Goal: Task Accomplishment & Management: Use online tool/utility

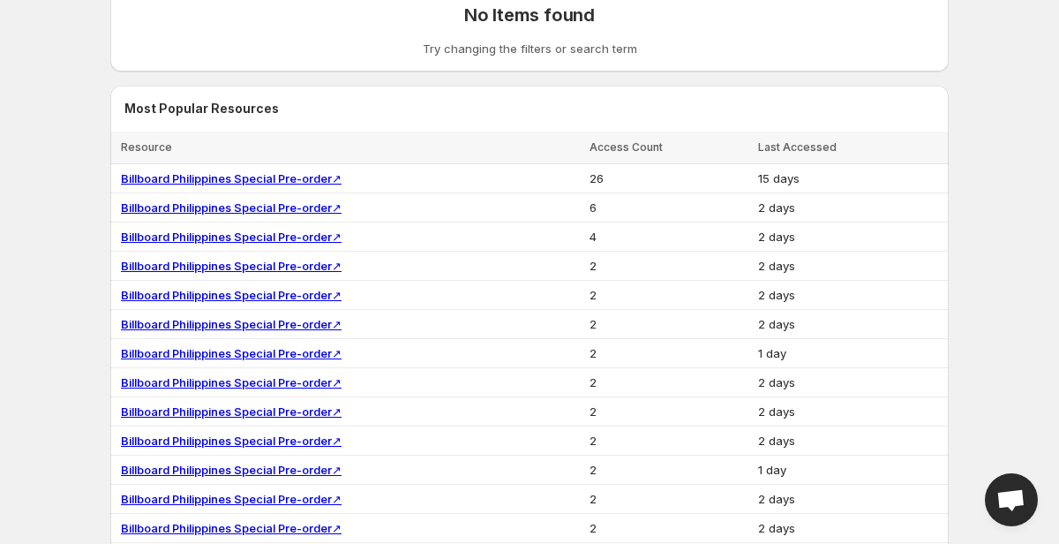
scroll to position [498, 0]
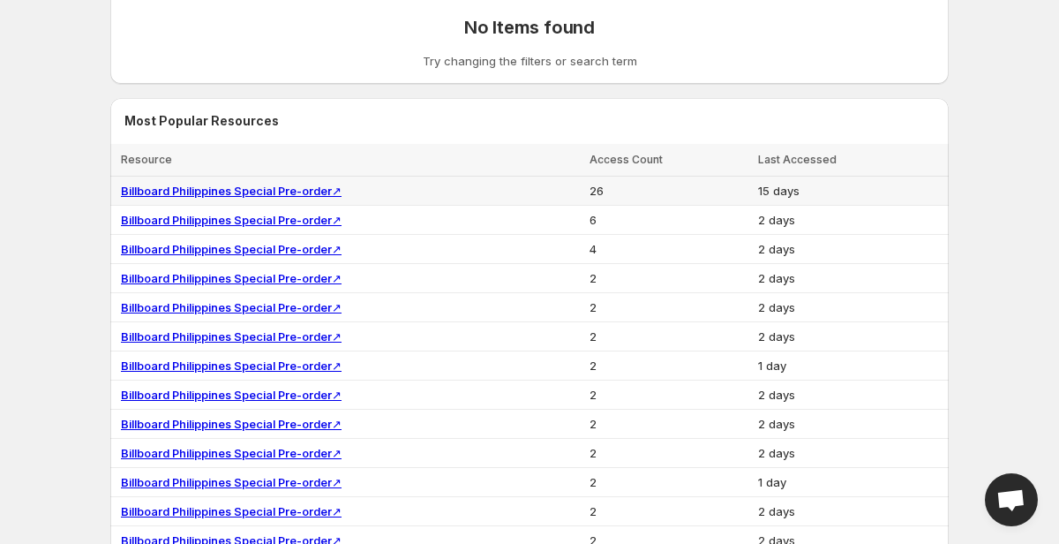
click at [306, 190] on link "Billboard Philippines Special Pre-order ↗" at bounding box center [231, 191] width 221 height 14
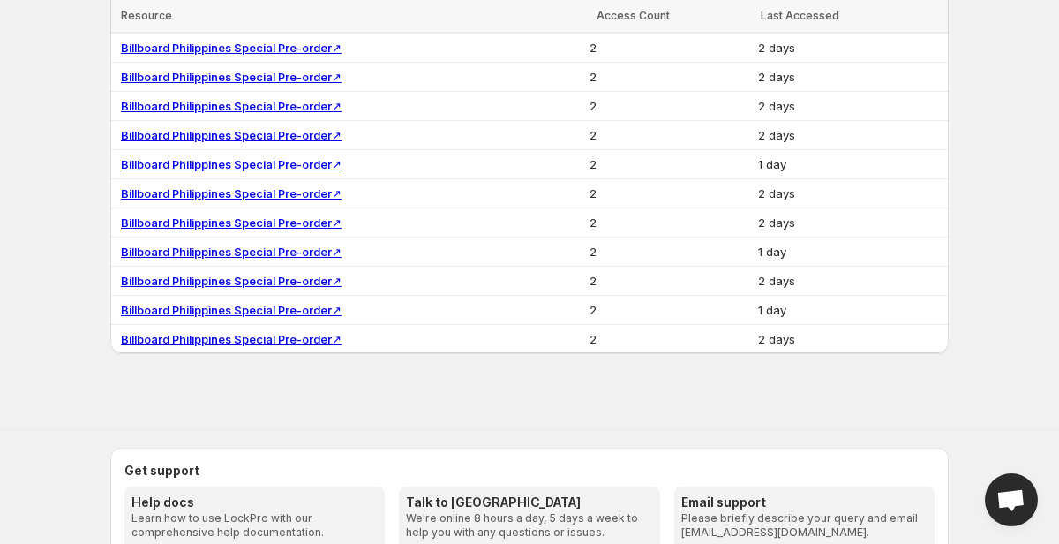
scroll to position [1447, 0]
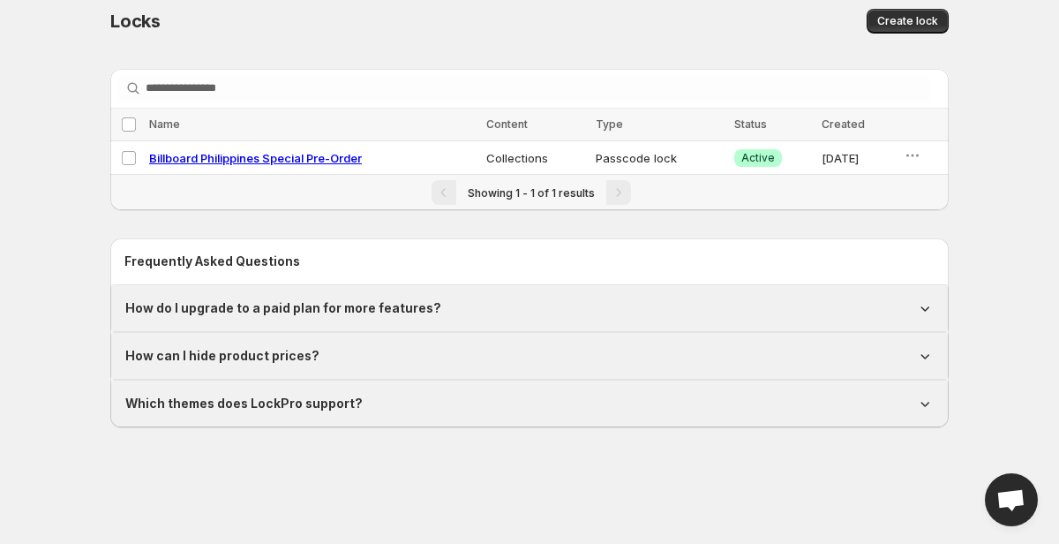
scroll to position [11, 0]
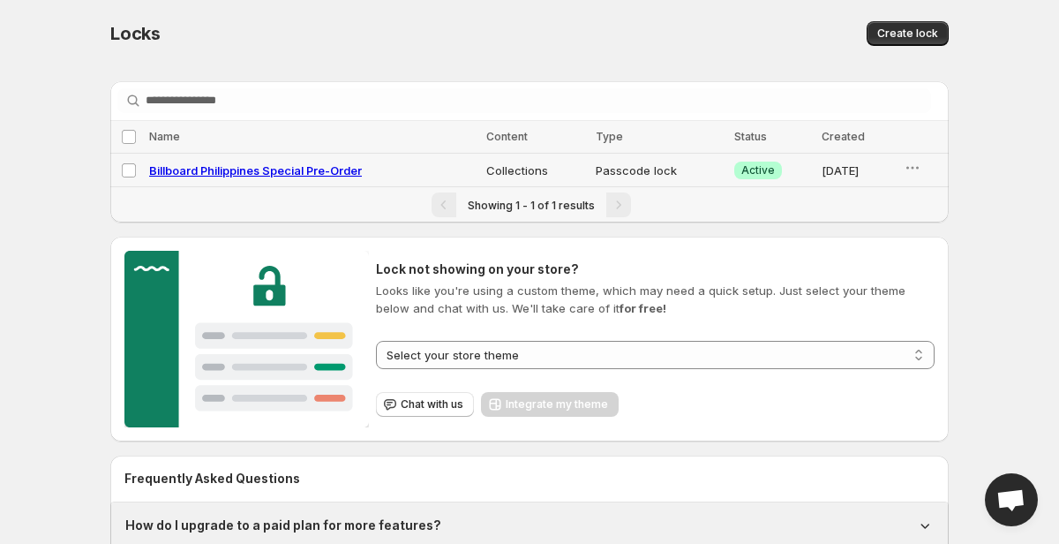
click at [300, 170] on span "Billboard Philippines Special Pre-Order" at bounding box center [255, 170] width 213 height 14
select select "**********"
select select "******"
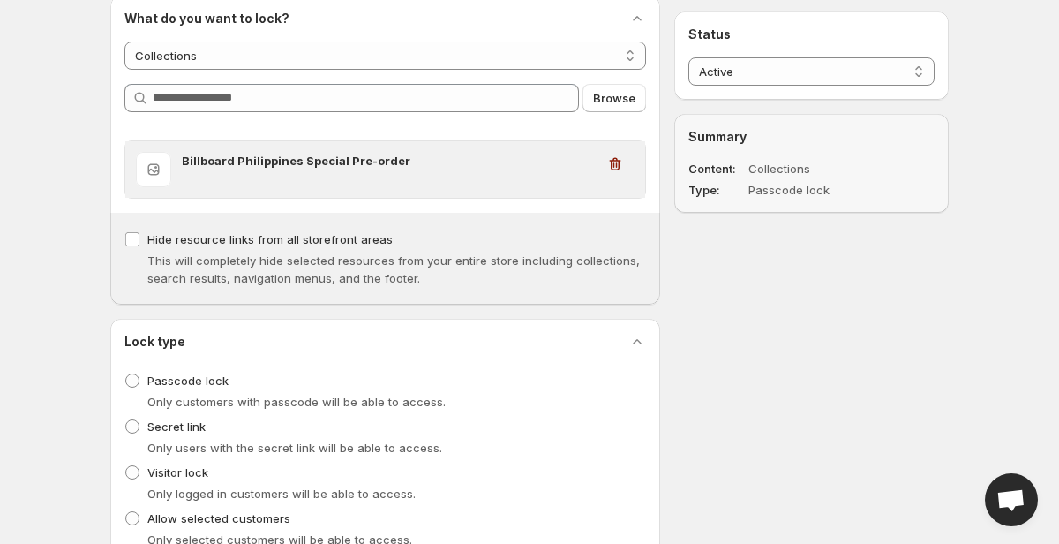
scroll to position [157, 0]
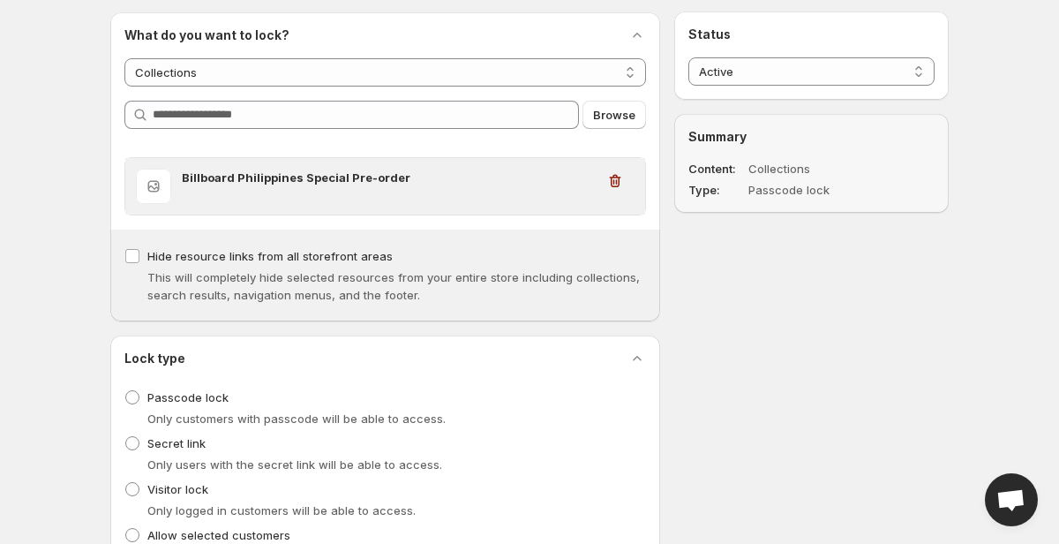
click at [366, 177] on h3 "Billboard Philippines Special Pre-order" at bounding box center [389, 178] width 414 height 18
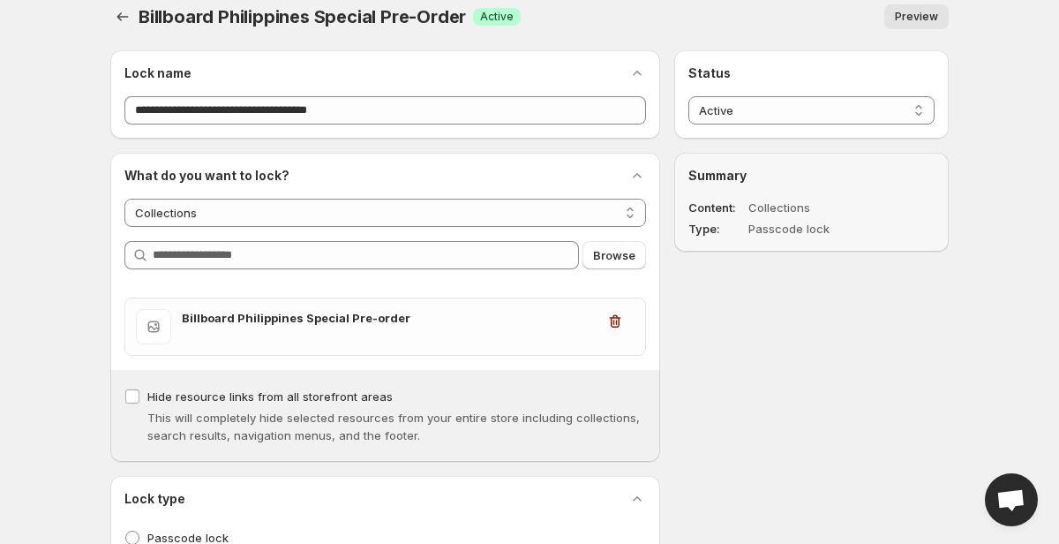
scroll to position [0, 0]
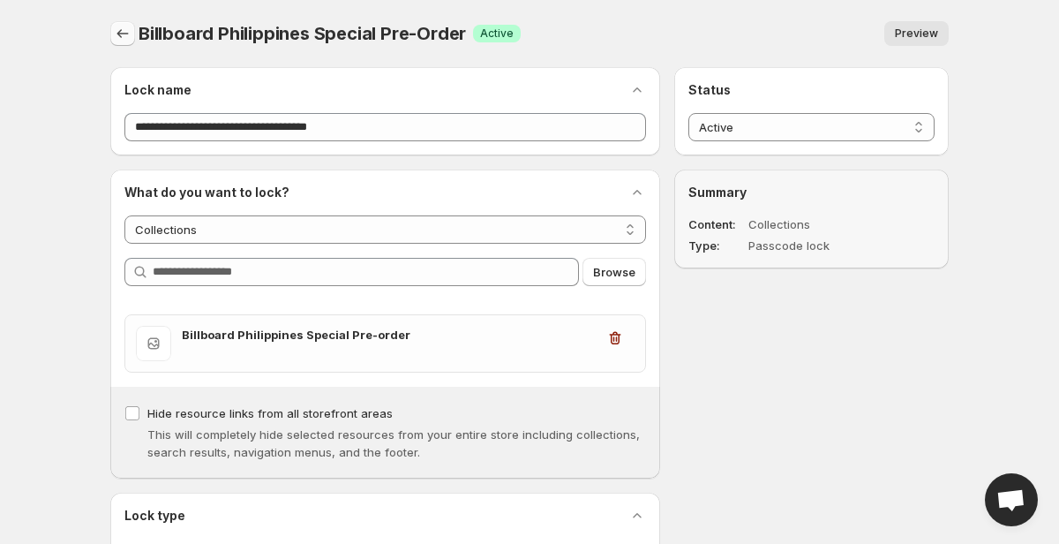
click at [124, 31] on icon "Back" at bounding box center [123, 34] width 18 height 18
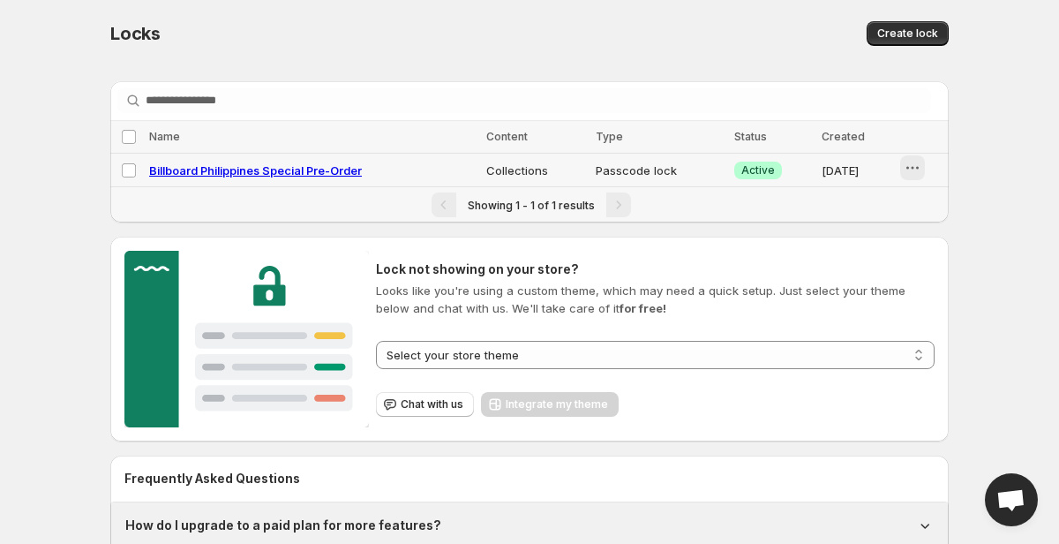
click at [915, 170] on icon "button" at bounding box center [913, 168] width 18 height 18
click at [941, 201] on span "Preview" at bounding box center [934, 206] width 44 height 14
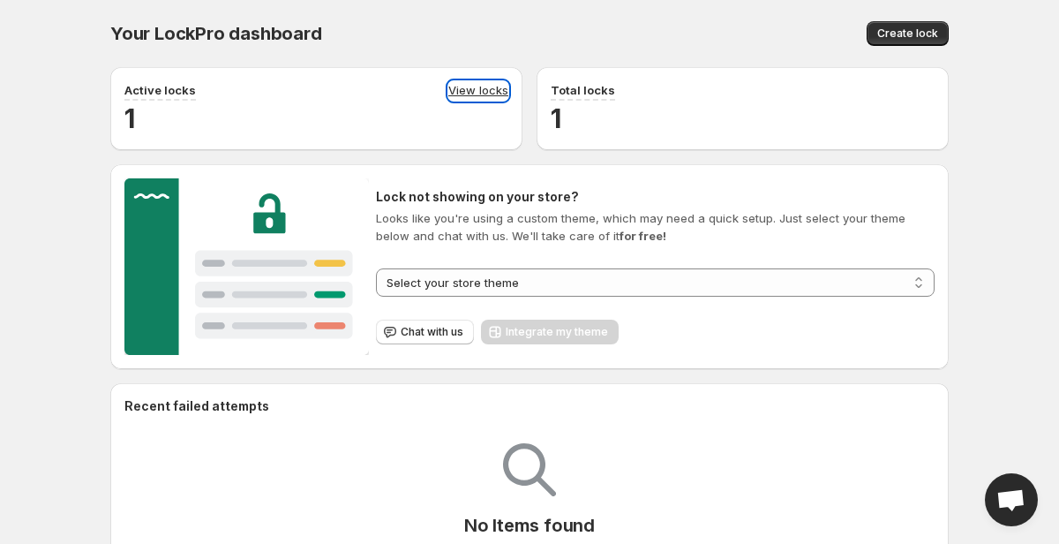
click at [476, 84] on link "View locks" at bounding box center [479, 90] width 60 height 19
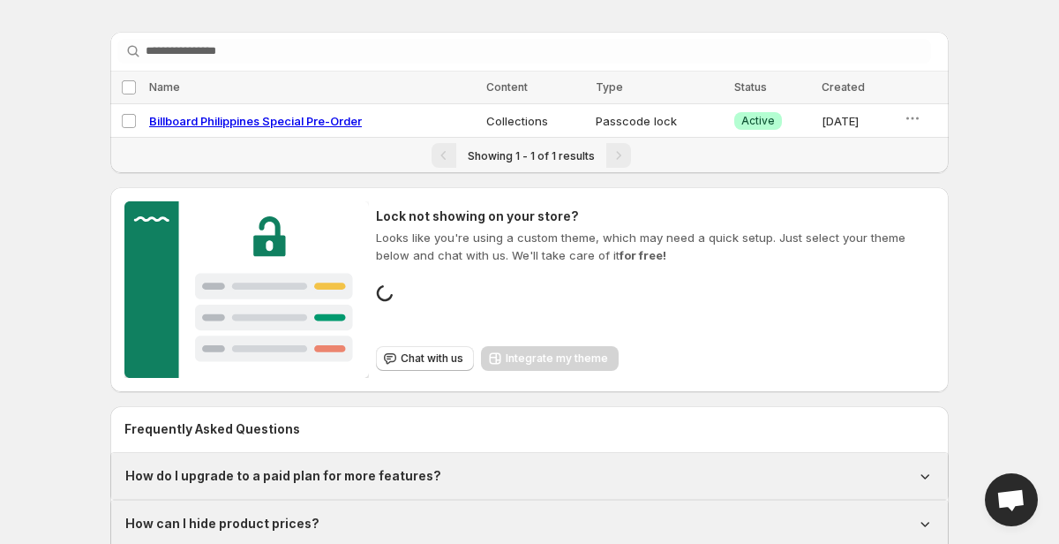
scroll to position [49, 0]
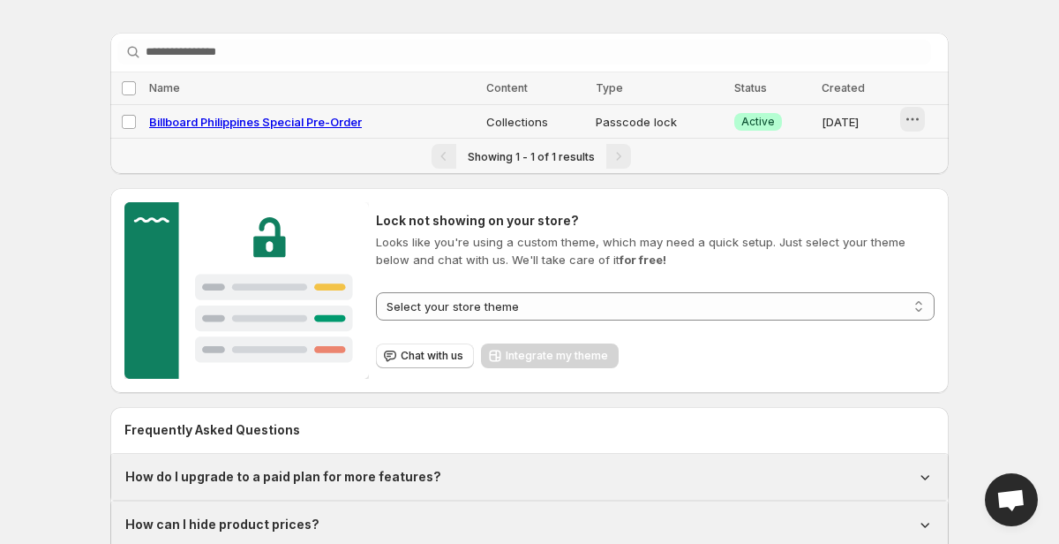
click at [917, 122] on icon "button" at bounding box center [913, 119] width 18 height 18
click at [905, 188] on icon "button" at bounding box center [898, 187] width 18 height 18
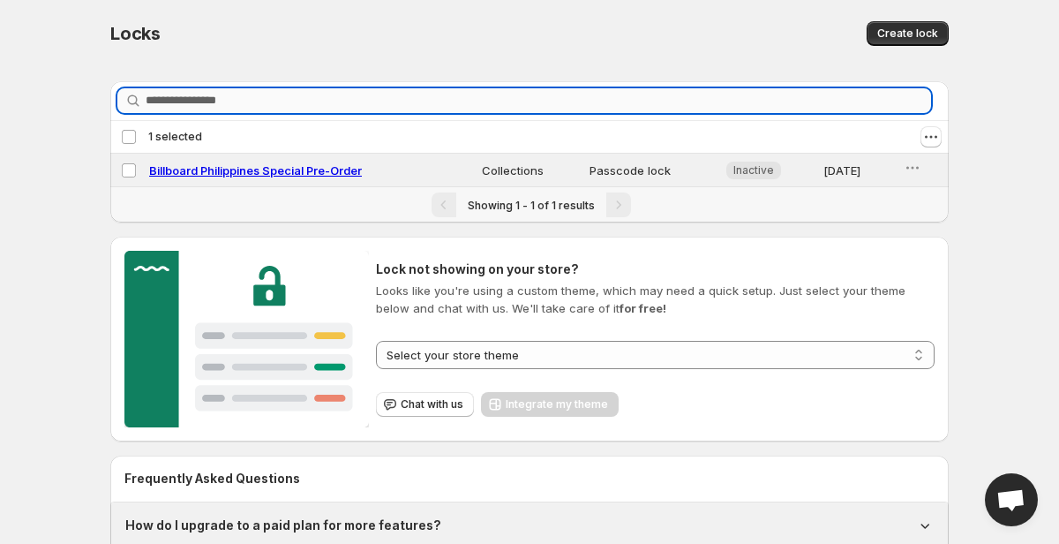
click at [590, 106] on input "Searching in all" at bounding box center [539, 100] width 786 height 25
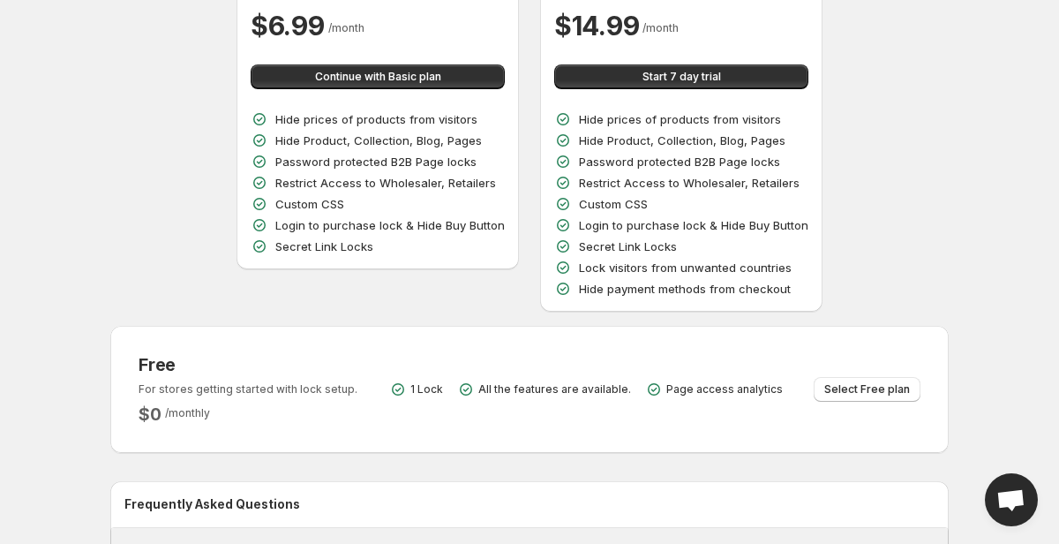
scroll to position [33, 0]
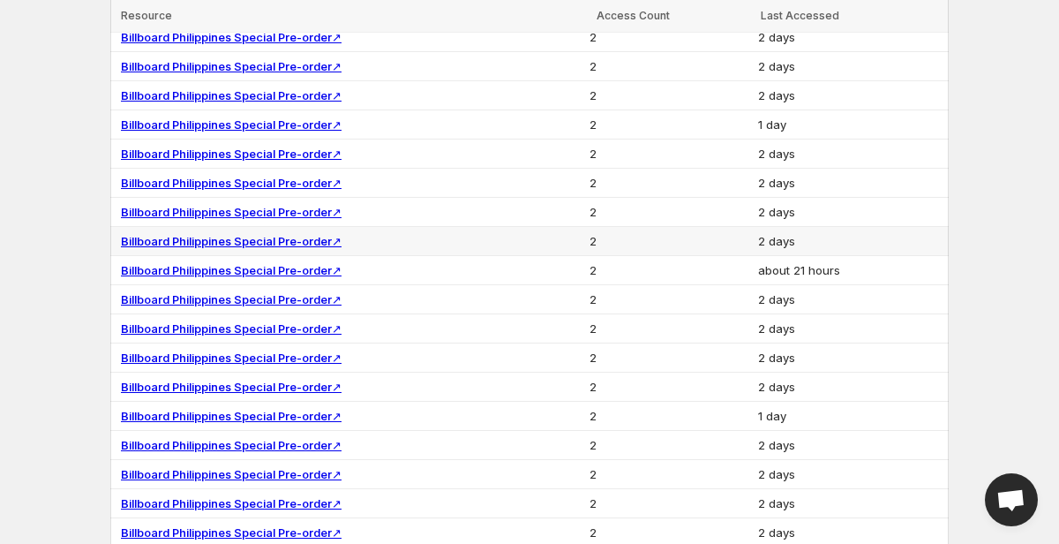
scroll to position [185, 0]
